Goal: Task Accomplishment & Management: Use online tool/utility

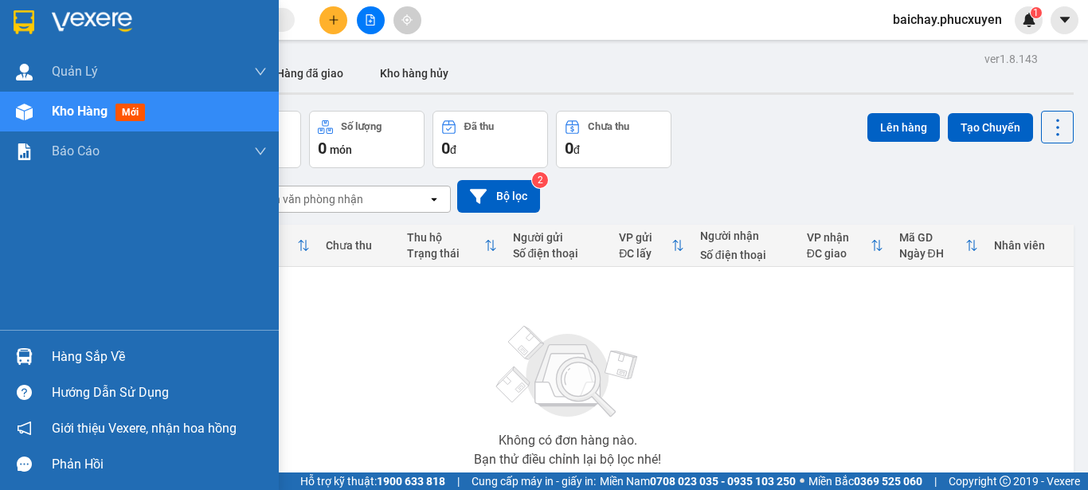
click at [78, 354] on div "Hàng sắp về" at bounding box center [159, 357] width 215 height 24
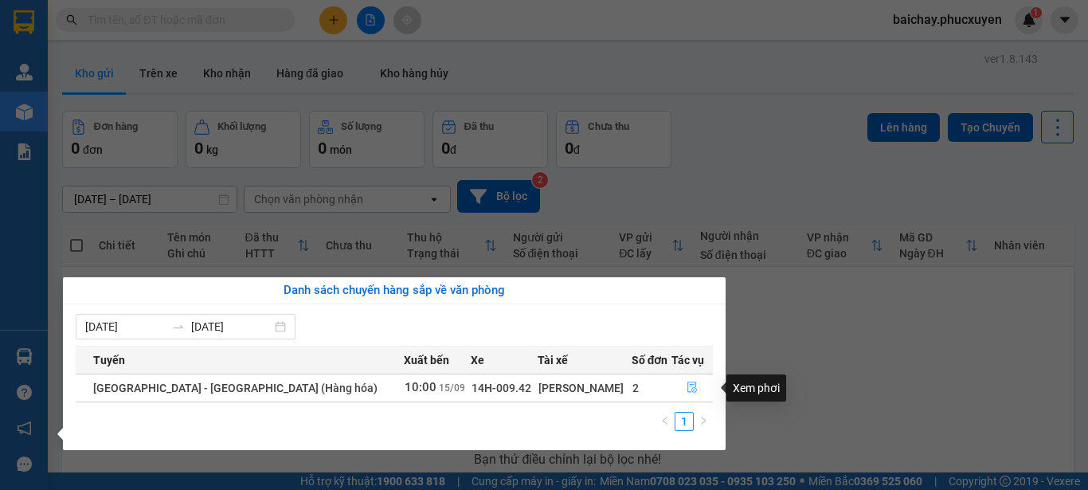
click at [686, 390] on icon "file-done" at bounding box center [691, 386] width 11 height 11
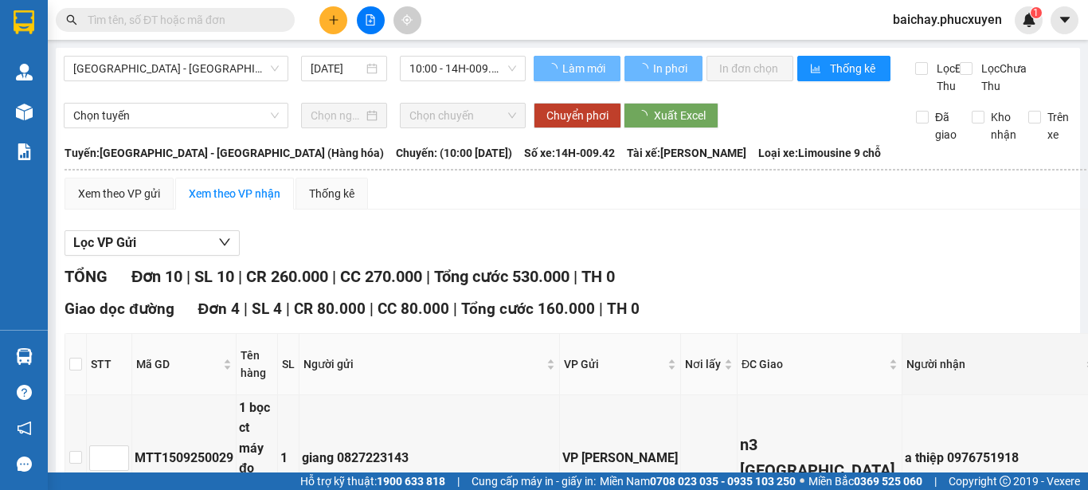
scroll to position [159, 0]
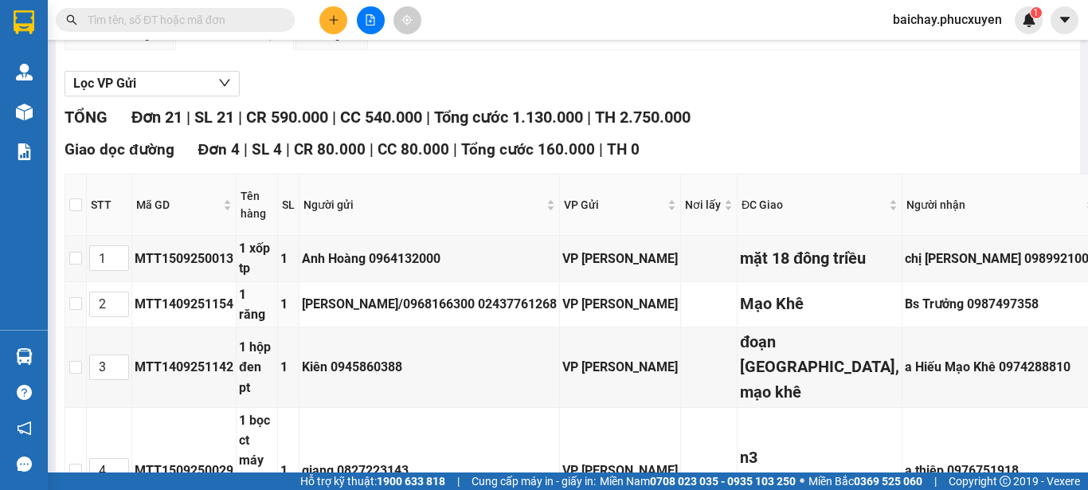
type input "1"
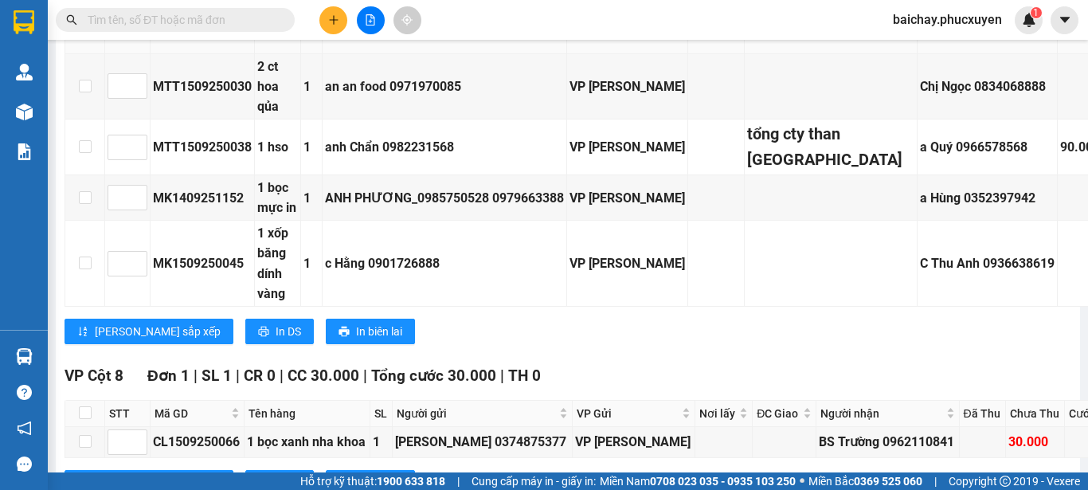
scroll to position [1831, 0]
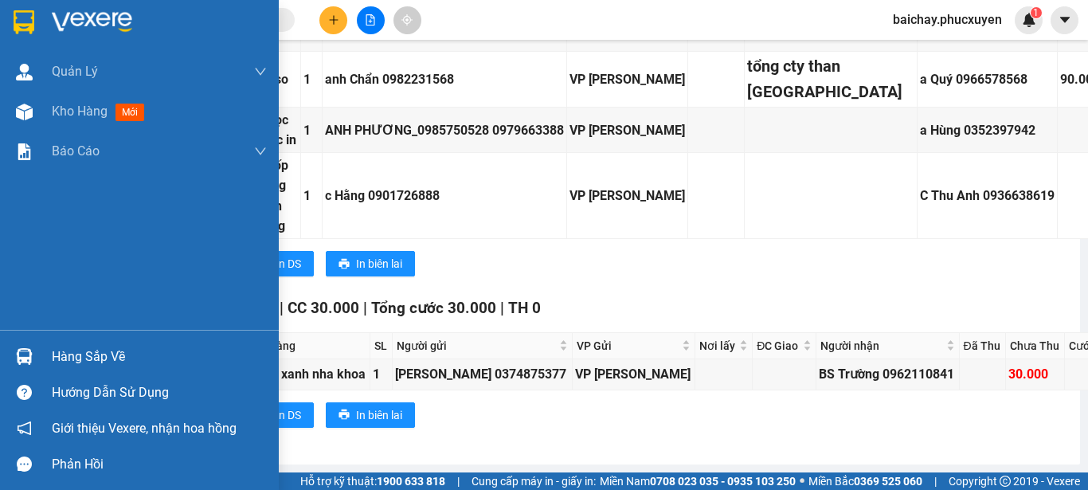
click at [67, 356] on div "Hàng sắp về" at bounding box center [159, 357] width 215 height 24
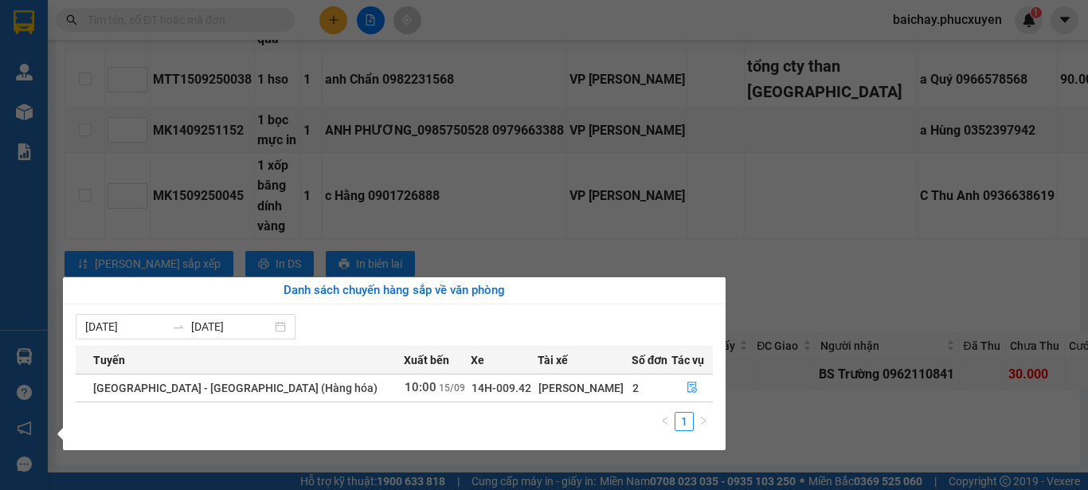
click at [784, 408] on section "Kết quả tìm kiếm ( 0 ) Bộ lọc No Data baichay.phucxuyen 1 [PERSON_NAME] lý giao…" at bounding box center [544, 245] width 1088 height 490
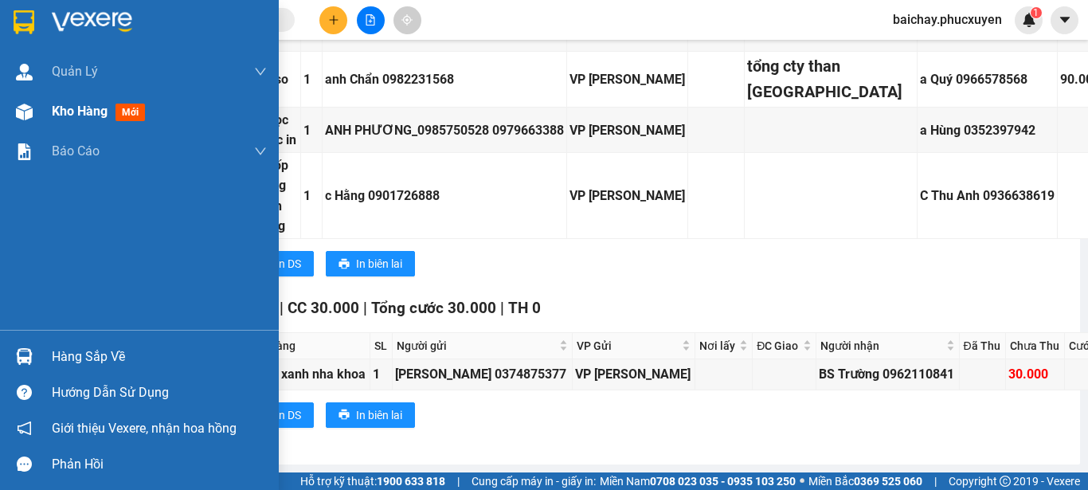
click at [62, 107] on span "Kho hàng" at bounding box center [80, 111] width 56 height 15
